Goal: Transaction & Acquisition: Register for event/course

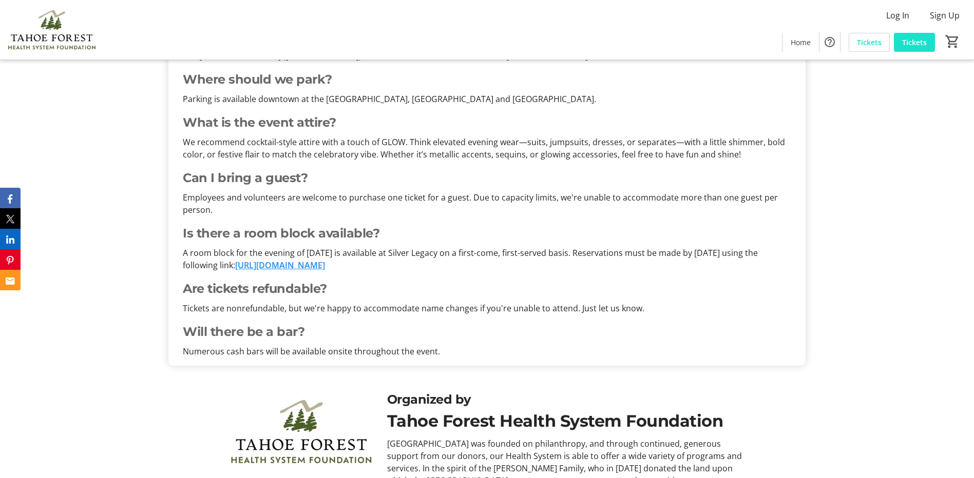
scroll to position [924, 0]
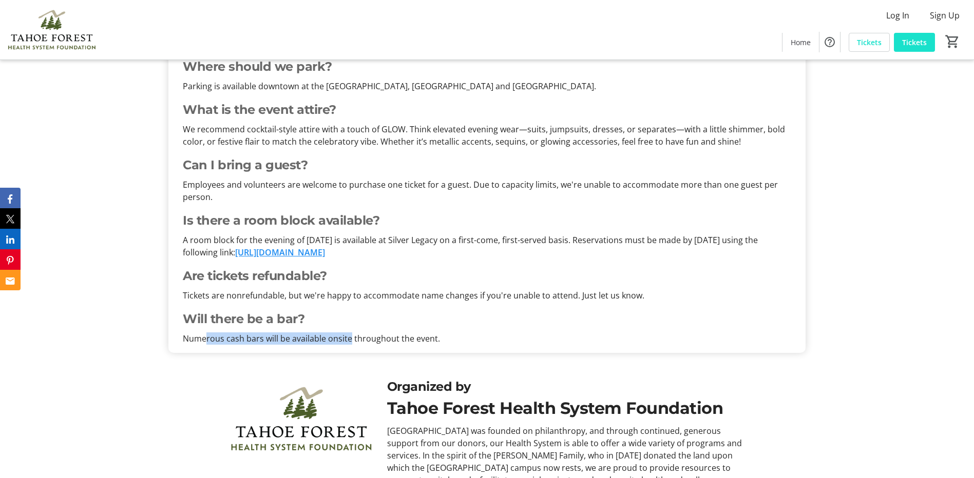
drag, startPoint x: 207, startPoint y: 340, endPoint x: 349, endPoint y: 340, distance: 142.7
click at [349, 340] on p "Numerous cash bars will be available onsite throughout the event." at bounding box center [487, 339] width 608 height 12
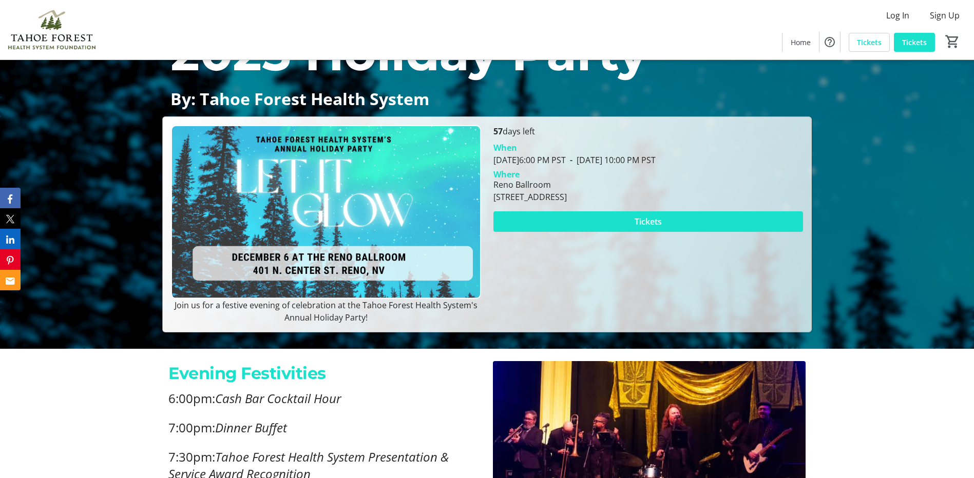
scroll to position [111, 0]
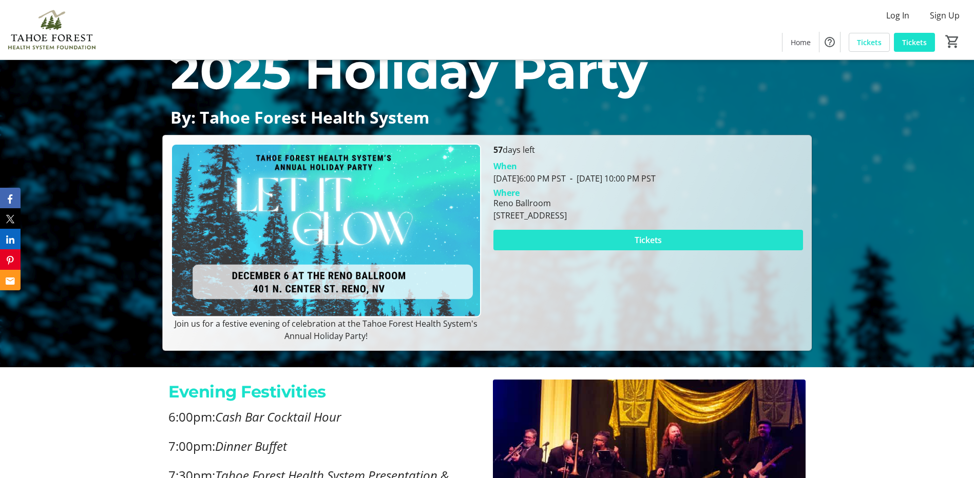
click at [552, 239] on span at bounding box center [647, 240] width 309 height 25
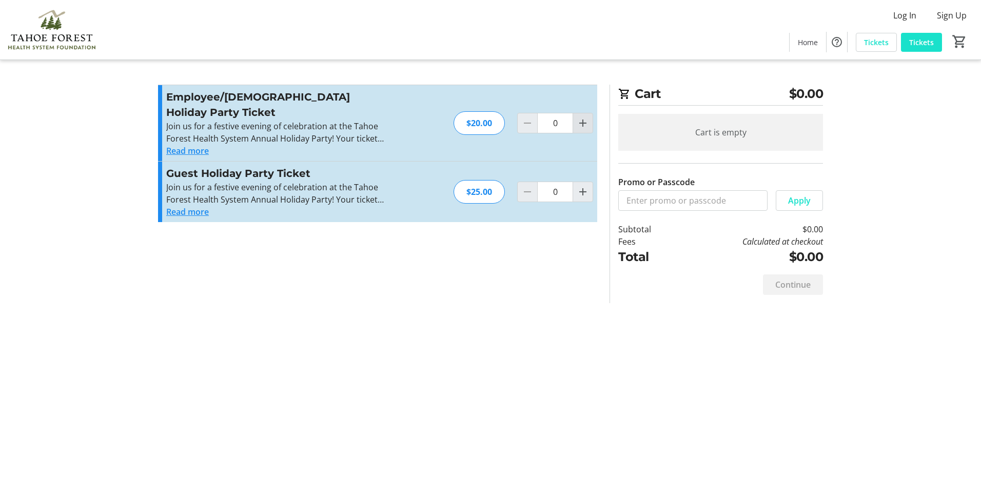
click at [583, 120] on mat-icon "Increment by one" at bounding box center [583, 123] width 12 height 12
type input "1"
click at [578, 186] on mat-icon "Increment by one" at bounding box center [583, 192] width 12 height 12
type input "1"
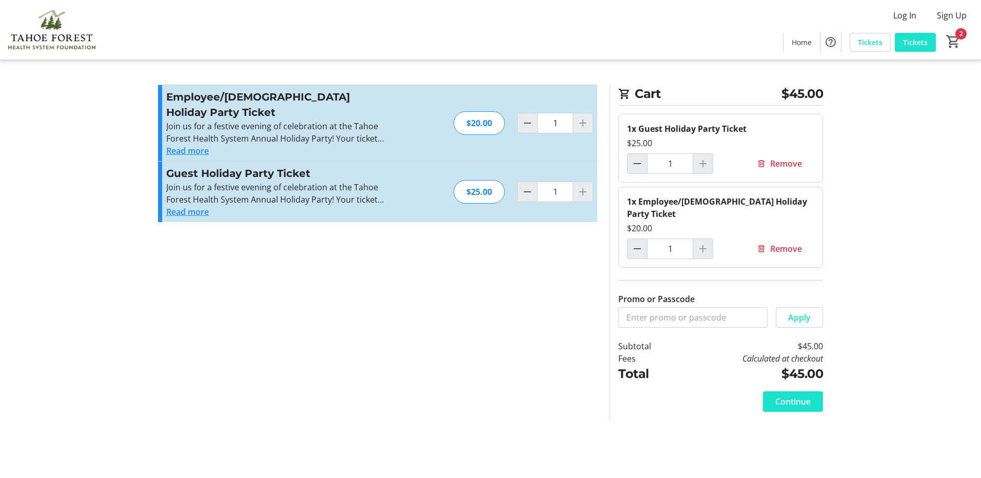
click at [186, 145] on button "Read more" at bounding box center [187, 151] width 43 height 12
